Goal: Find specific page/section: Find specific page/section

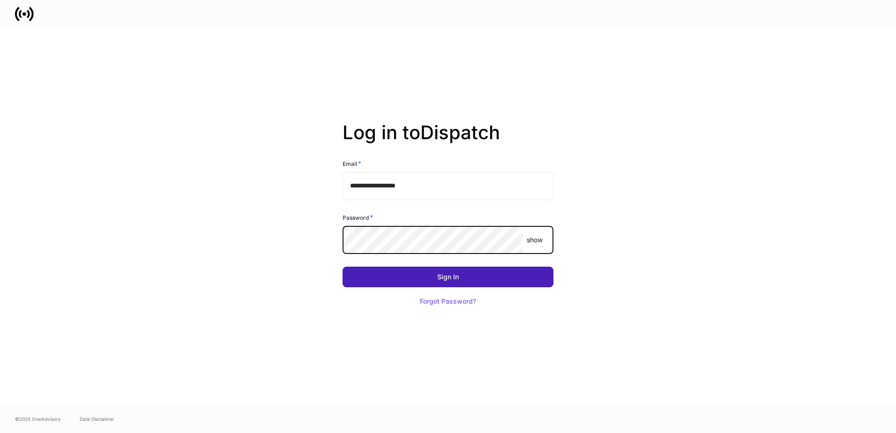
click at [494, 278] on button "Sign In" at bounding box center [447, 277] width 211 height 21
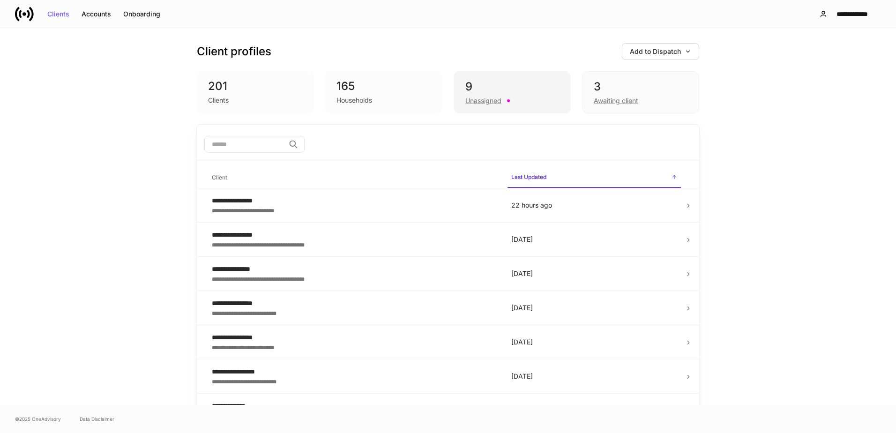
drag, startPoint x: 491, startPoint y: 102, endPoint x: 491, endPoint y: 95, distance: 7.5
click at [491, 101] on div "Unassigned" at bounding box center [483, 100] width 36 height 9
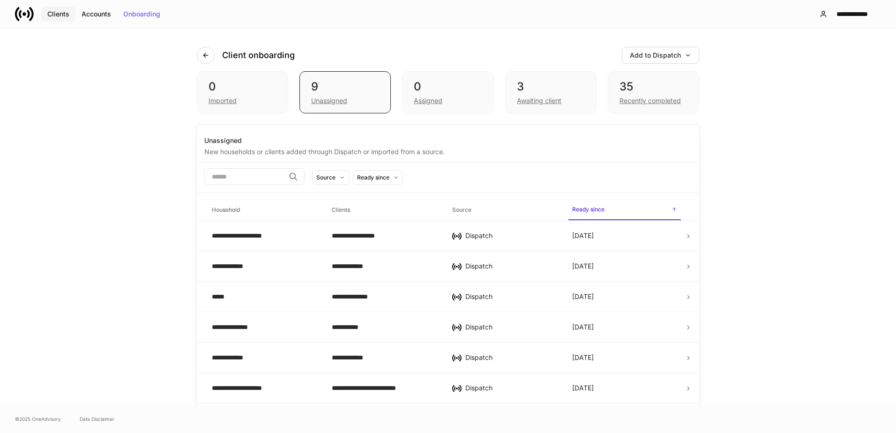
click at [65, 14] on div "Clients" at bounding box center [58, 14] width 22 height 7
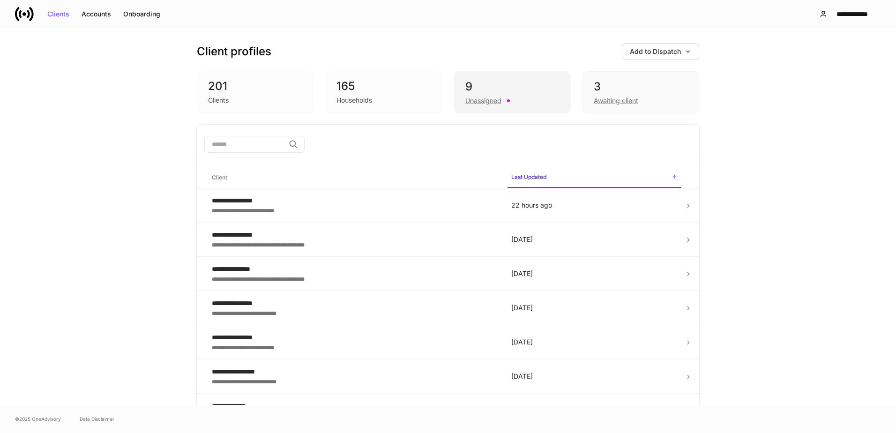
click at [527, 90] on div "9" at bounding box center [512, 86] width 94 height 15
